Goal: Communication & Community: Participate in discussion

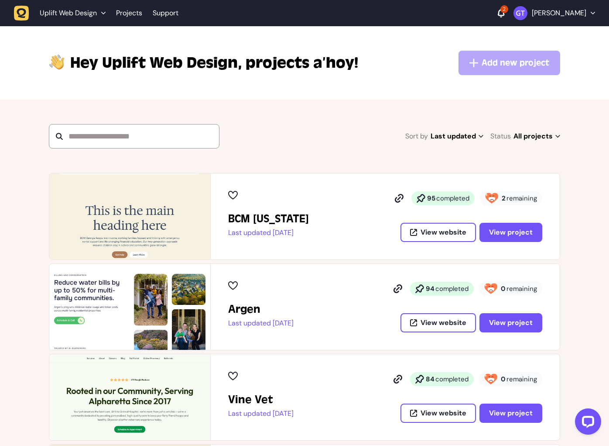
click at [501, 5] on div "Uplift Web Design Projects Support 2 Graham Thompson" at bounding box center [305, 13] width 582 height 16
click at [501, 11] on div "2" at bounding box center [505, 9] width 8 height 8
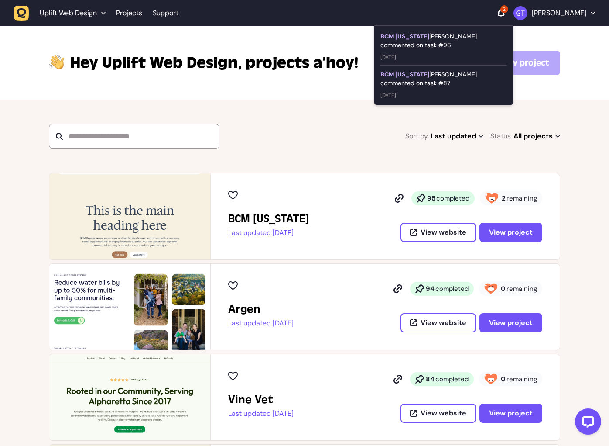
click at [426, 36] on div "BCM Georgia Carleton M commented on task #96" at bounding box center [444, 40] width 127 height 17
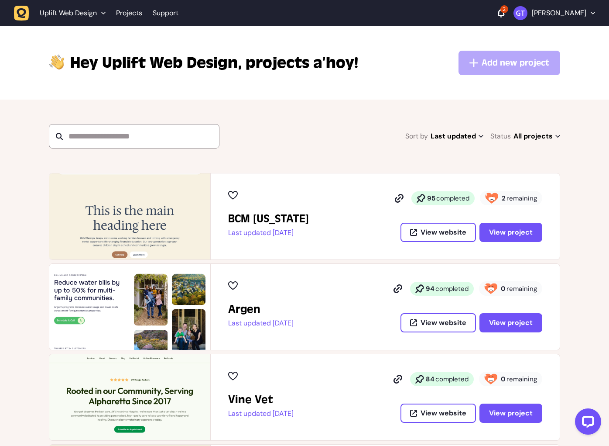
click at [498, 13] on icon at bounding box center [501, 13] width 7 height 9
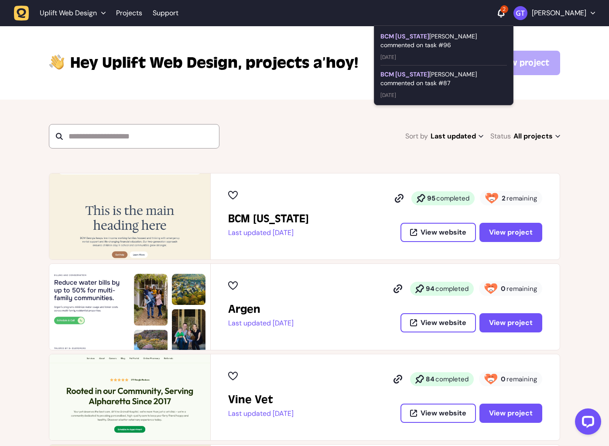
click at [420, 75] on div "BCM Georgia Carleton M commented on task #87" at bounding box center [444, 78] width 127 height 17
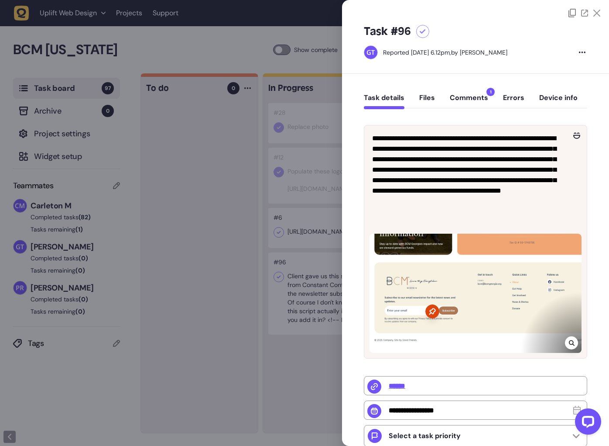
click at [480, 101] on button "Comments 1" at bounding box center [469, 101] width 38 height 16
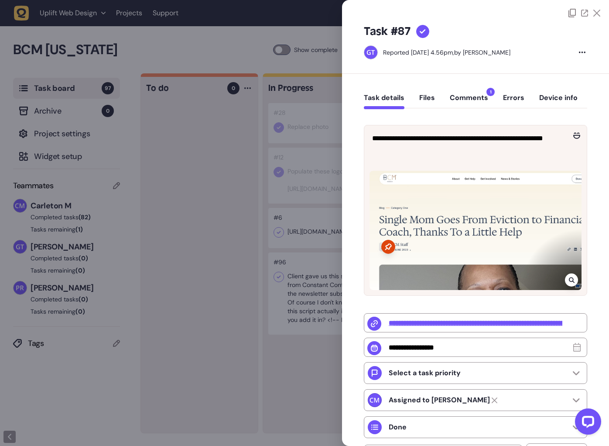
click at [468, 102] on button "Comments 1" at bounding box center [469, 101] width 38 height 16
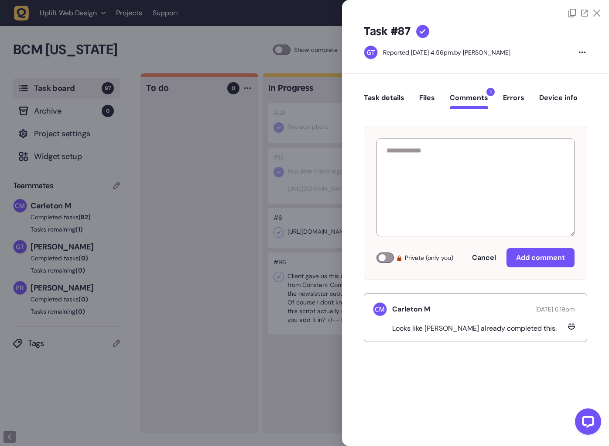
click at [396, 91] on div "Task details Files Comments 1 Errors Device info" at bounding box center [476, 100] width 224 height 26
click at [394, 97] on button "Task details" at bounding box center [384, 101] width 41 height 16
